Goal: Information Seeking & Learning: Understand process/instructions

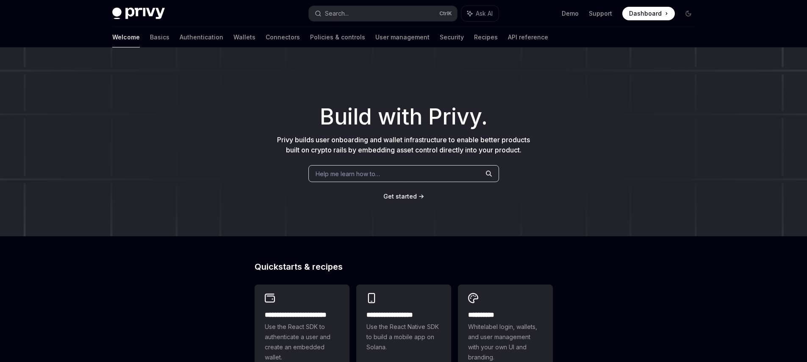
type textarea "*"
click at [150, 42] on link "Basics" at bounding box center [159, 37] width 19 height 20
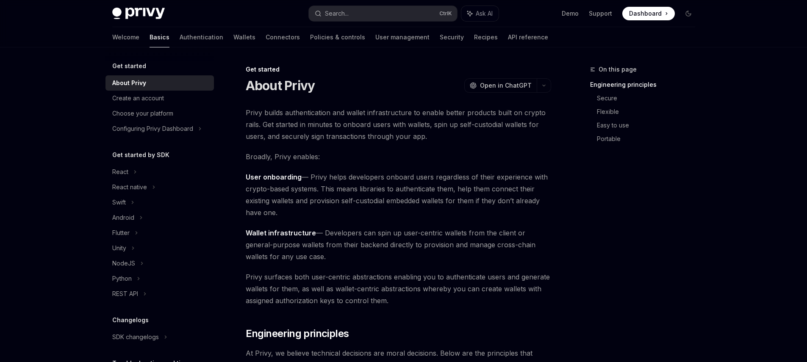
click at [149, 42] on link "Basics" at bounding box center [159, 37] width 20 height 20
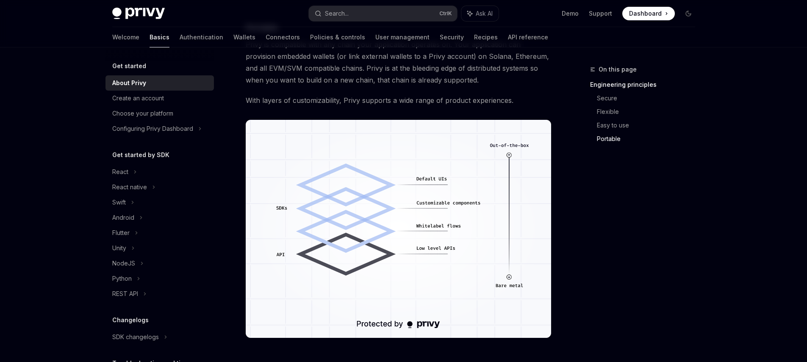
scroll to position [746, 0]
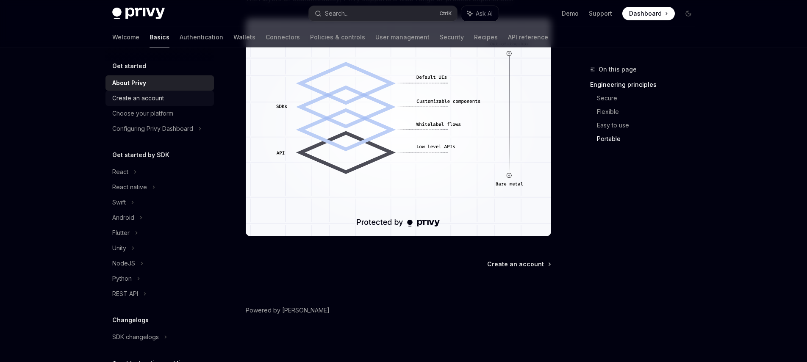
click at [169, 103] on div "Create an account" at bounding box center [160, 98] width 97 height 10
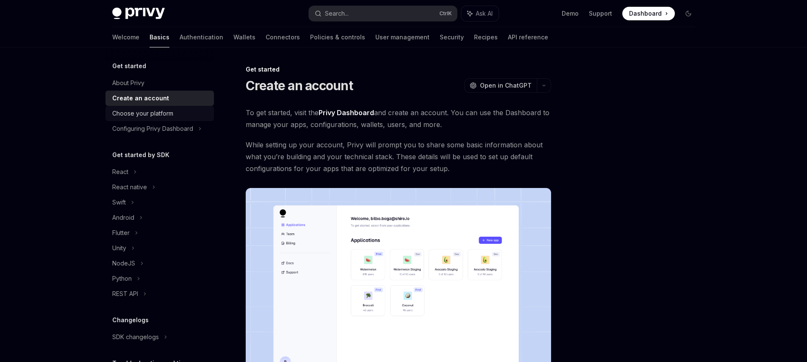
click at [162, 113] on div "Choose your platform" at bounding box center [142, 113] width 61 height 10
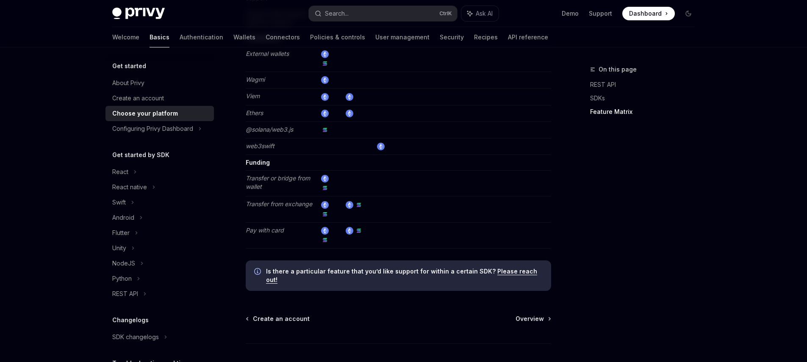
scroll to position [1577, 0]
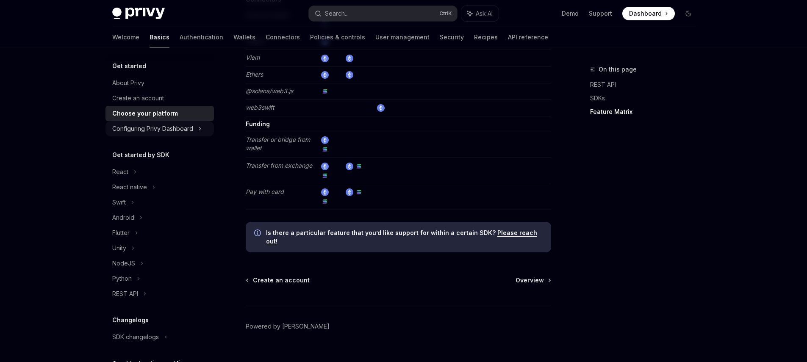
click at [149, 133] on div "Configuring Privy Dashboard" at bounding box center [152, 129] width 81 height 10
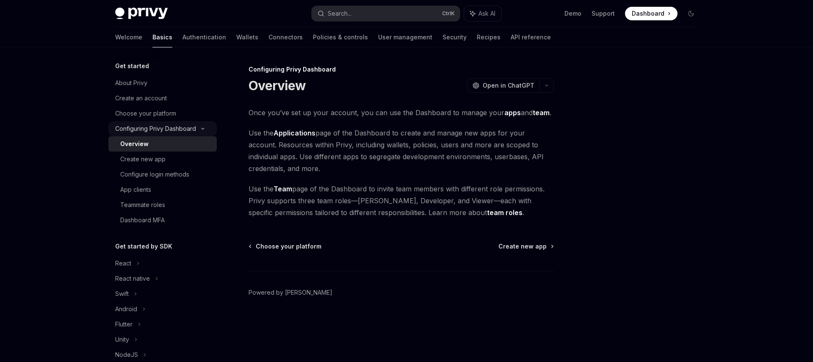
click at [149, 133] on div "Configuring Privy Dashboard" at bounding box center [155, 129] width 81 height 10
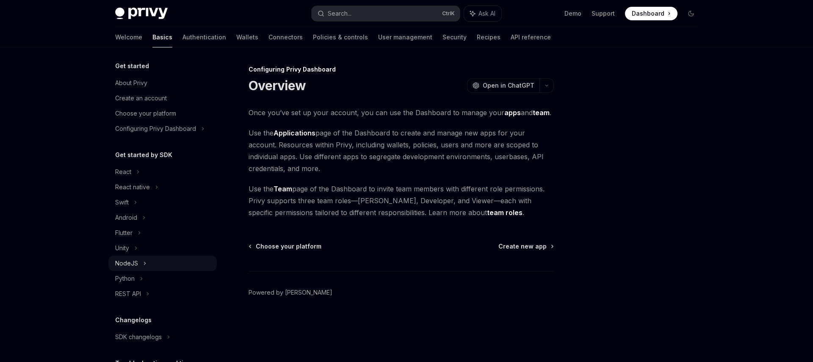
click at [137, 268] on div "NodeJS" at bounding box center [126, 263] width 23 height 10
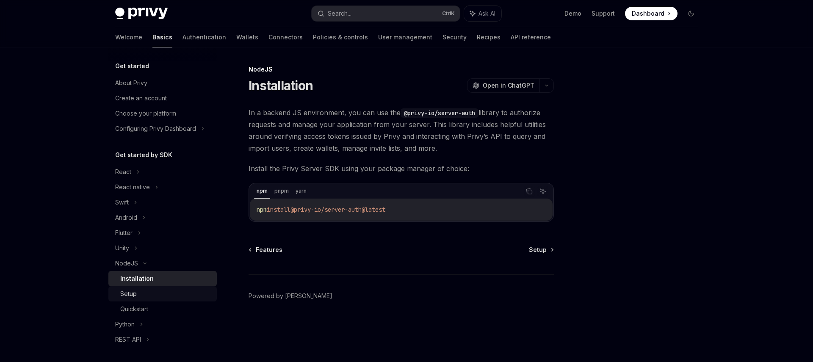
click at [140, 298] on div "Setup" at bounding box center [165, 294] width 91 height 10
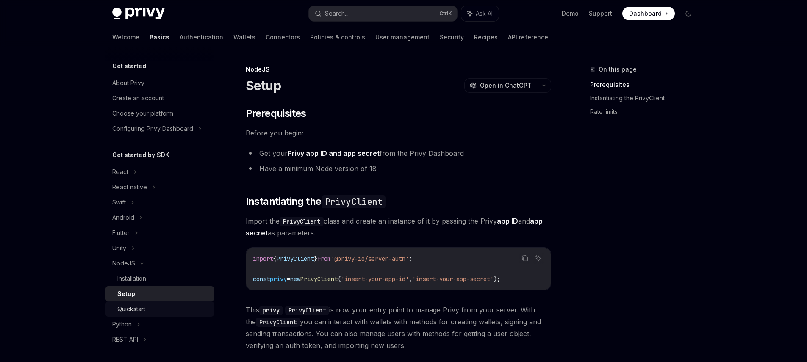
click at [142, 310] on div "Quickstart" at bounding box center [131, 309] width 28 height 10
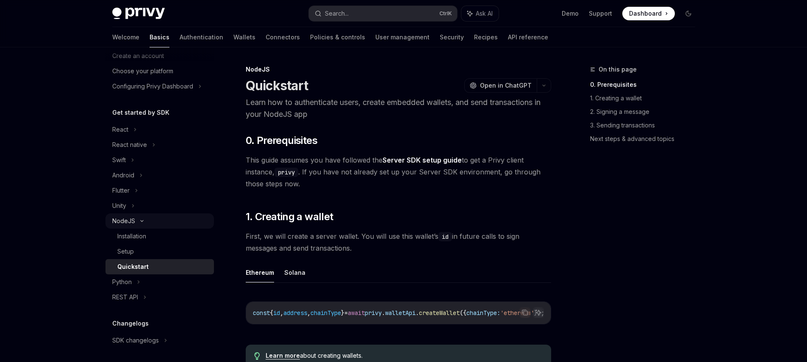
scroll to position [41, 0]
click at [138, 221] on icon at bounding box center [142, 222] width 10 height 3
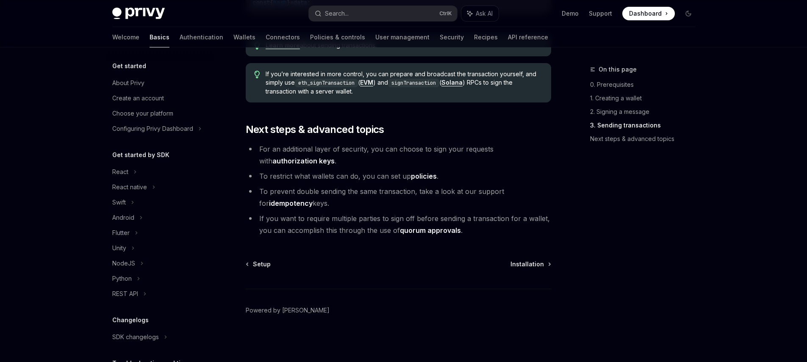
scroll to position [554, 0]
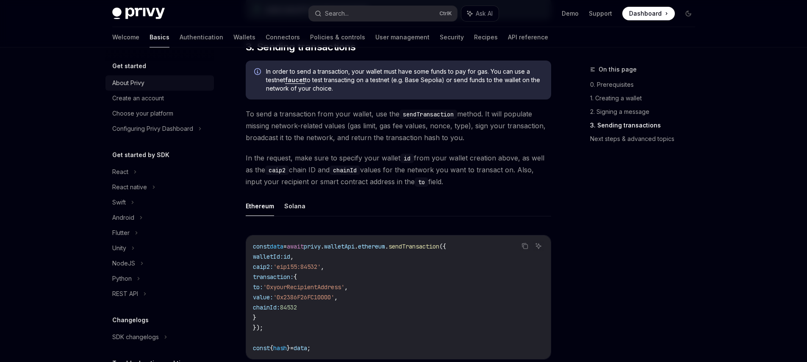
click at [138, 83] on div "About Privy" at bounding box center [128, 83] width 32 height 10
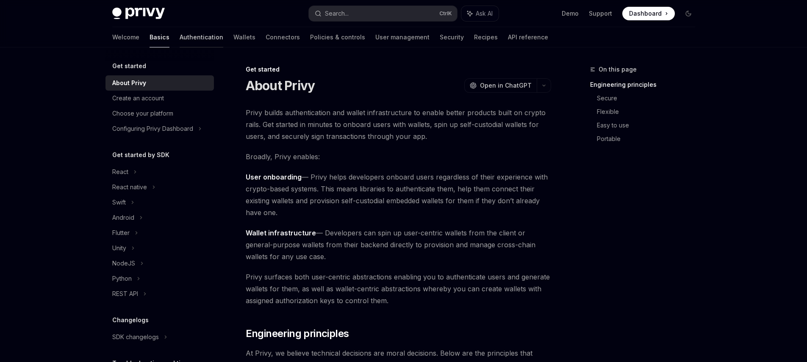
click at [180, 36] on link "Authentication" at bounding box center [202, 37] width 44 height 20
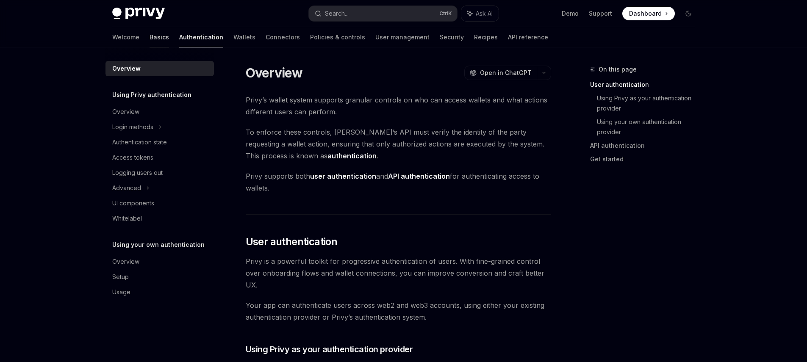
click at [149, 43] on link "Basics" at bounding box center [158, 37] width 19 height 20
click at [616, 106] on link "Using Privy as your authentication provider" at bounding box center [649, 103] width 105 height 24
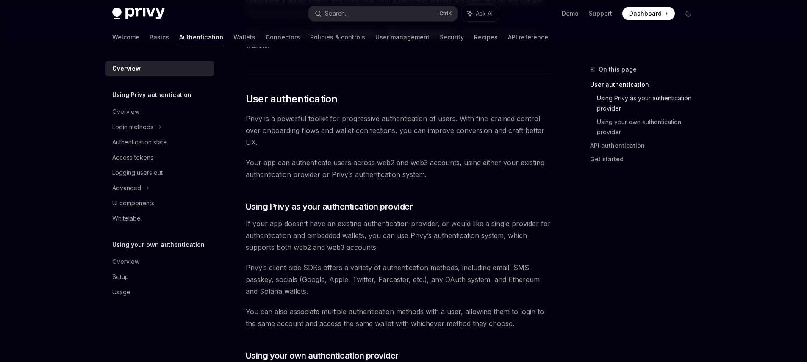
scroll to position [279, 0]
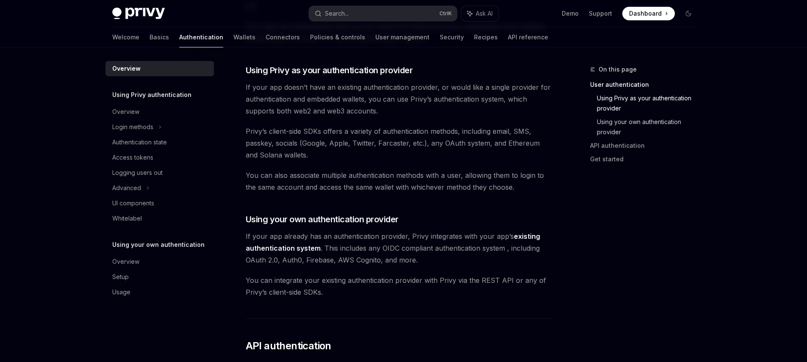
click at [620, 123] on link "Using your own authentication provider" at bounding box center [649, 127] width 105 height 24
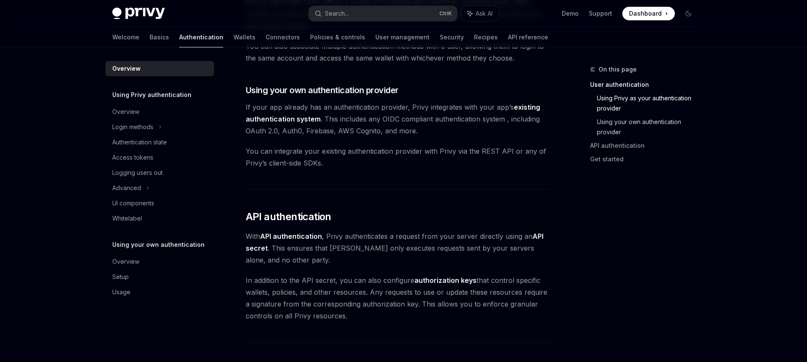
scroll to position [428, 0]
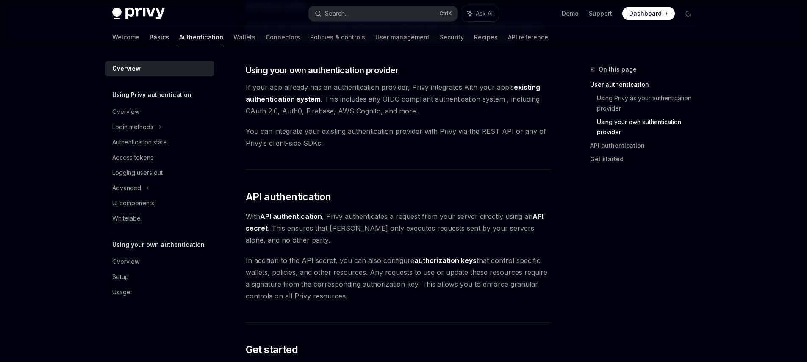
click at [149, 36] on link "Basics" at bounding box center [158, 37] width 19 height 20
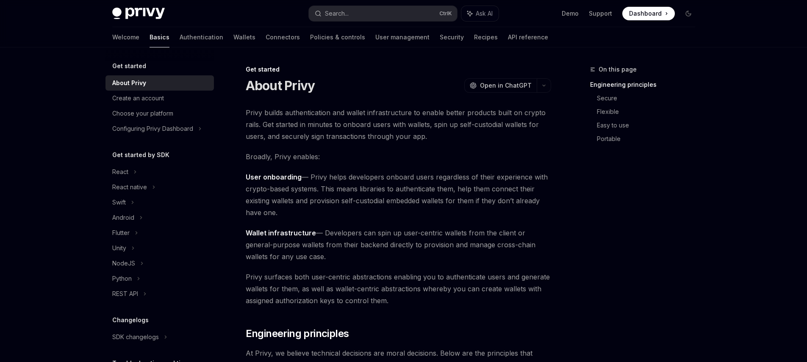
click at [115, 113] on div "Choose your platform" at bounding box center [142, 113] width 61 height 10
click at [125, 176] on div "React" at bounding box center [120, 172] width 16 height 10
click at [131, 191] on div "Installation" at bounding box center [131, 187] width 29 height 10
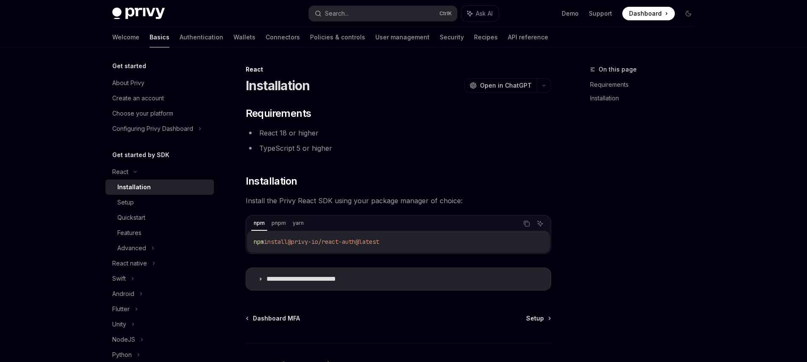
click at [131, 191] on div "Installation" at bounding box center [133, 187] width 33 height 10
click at [297, 224] on div "yarn" at bounding box center [298, 223] width 16 height 10
click at [146, 205] on div "Setup" at bounding box center [162, 202] width 91 height 10
type textarea "*"
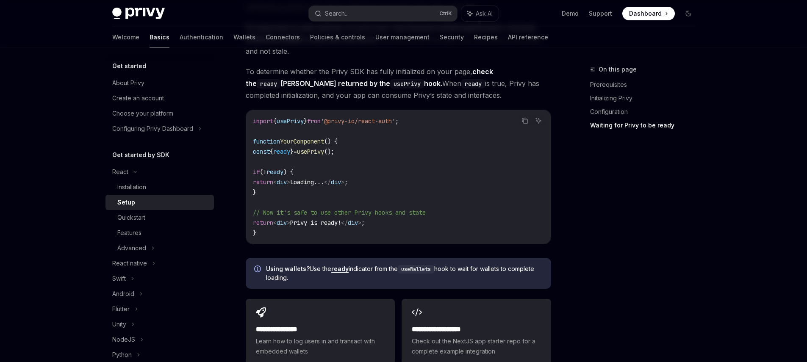
scroll to position [900, 0]
